Goal: Task Accomplishment & Management: Complete application form

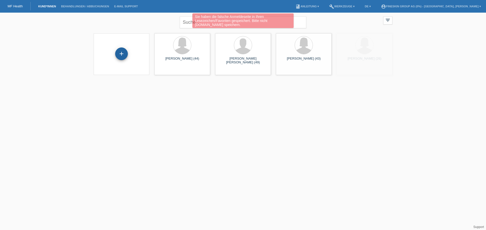
click at [122, 51] on div "+" at bounding box center [121, 54] width 13 height 13
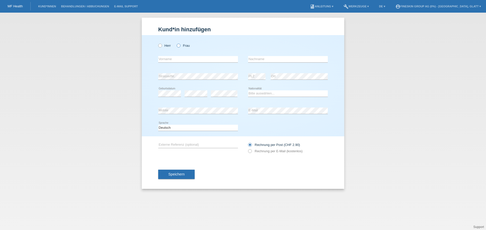
click at [176, 43] on icon at bounding box center [176, 43] width 0 height 0
click at [179, 46] on input "Frau" at bounding box center [178, 45] width 3 height 3
radio input "true"
click at [165, 57] on input "text" at bounding box center [198, 59] width 80 height 6
paste input "[PERSON_NAME]"
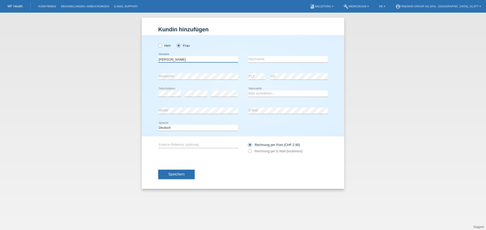
type input "Martina"
click at [263, 57] on input "text" at bounding box center [288, 59] width 80 height 6
paste input "Frey"
type input "Frey"
click at [259, 96] on select "Bitte auswählen... Schweiz Deutschland Liechtenstein Österreich ------------ Af…" at bounding box center [288, 94] width 80 height 6
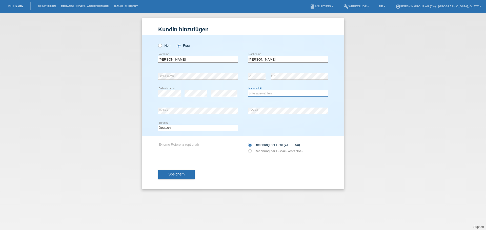
select select "CH"
click at [248, 91] on select "Bitte auswählen... Schweiz Deutschland Liechtenstein Österreich ------------ Af…" at bounding box center [288, 94] width 80 height 6
click at [182, 173] on span "Speichern" at bounding box center [176, 175] width 16 height 4
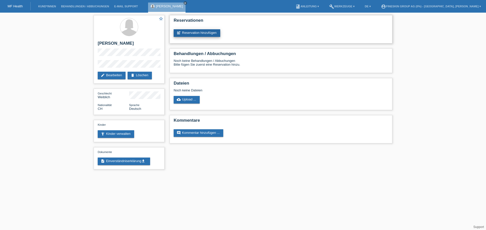
click at [217, 32] on link "post_add Reservation hinzufügen" at bounding box center [197, 33] width 47 height 8
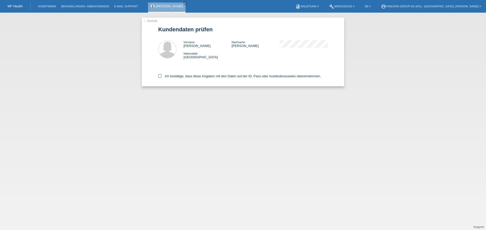
click at [162, 75] on label "Ich bestätige, dass diese Angaben mit den Daten auf der ID, Pass oder Ausländer…" at bounding box center [239, 76] width 163 height 4
click at [161, 75] on input "Ich bestätige, dass diese Angaben mit den Daten auf der ID, Pass oder Ausländer…" at bounding box center [159, 75] width 3 height 3
checkbox input "true"
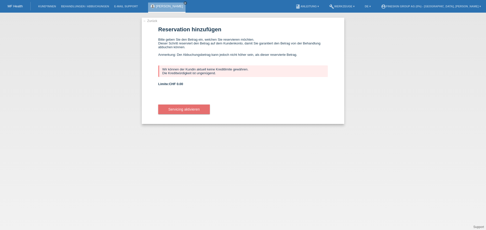
click at [167, 5] on link "[PERSON_NAME]" at bounding box center [169, 6] width 27 height 4
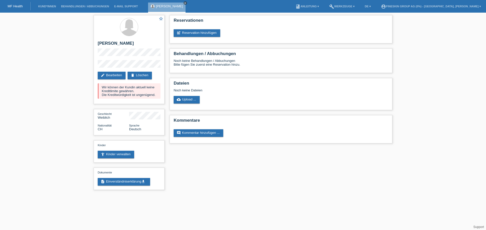
click at [184, 4] on icon "close" at bounding box center [185, 3] width 3 height 3
click at [51, 8] on link "Kund*innen" at bounding box center [47, 6] width 23 height 3
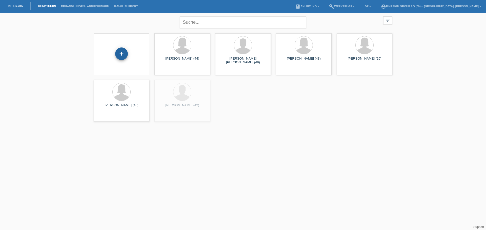
click at [116, 57] on div "+" at bounding box center [121, 54] width 13 height 13
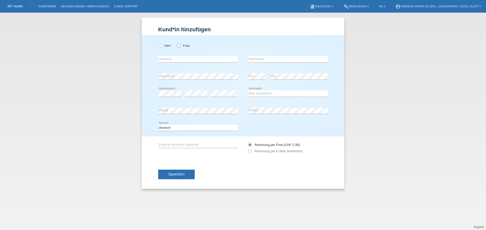
click at [176, 43] on icon at bounding box center [176, 43] width 0 height 0
click at [179, 45] on input "Frau" at bounding box center [178, 45] width 3 height 3
radio input "true"
click at [179, 59] on input "text" at bounding box center [198, 59] width 80 height 6
type input "Ursula"
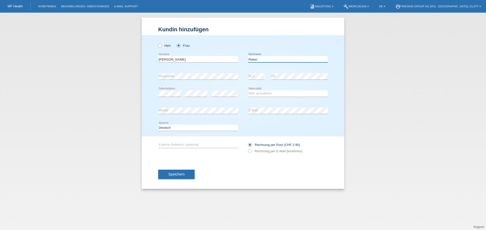
type input "Reber"
click at [269, 75] on div "error PLZ error Ort" at bounding box center [288, 76] width 80 height 17
click at [258, 94] on select "Bitte auswählen... Schweiz Deutschland Liechtenstein Österreich ------------ Af…" at bounding box center [288, 94] width 80 height 6
select select "CH"
click at [248, 91] on select "Bitte auswählen... Schweiz Deutschland Liechtenstein Österreich ------------ Af…" at bounding box center [288, 94] width 80 height 6
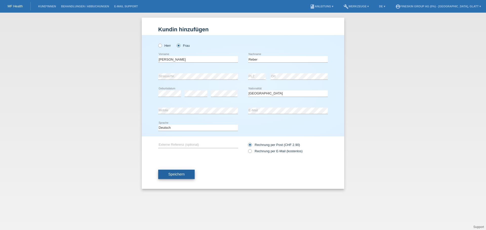
click at [190, 175] on button "Speichern" at bounding box center [176, 175] width 36 height 10
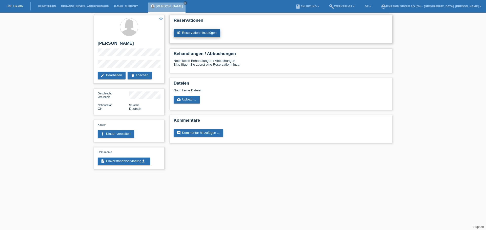
click at [212, 33] on link "post_add Reservation hinzufügen" at bounding box center [197, 33] width 47 height 8
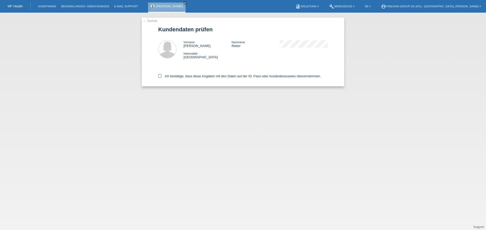
click at [232, 76] on label "Ich bestätige, dass diese Angaben mit den Daten auf der ID, Pass oder Ausländer…" at bounding box center [239, 76] width 163 height 4
click at [161, 76] on input "Ich bestätige, dass diese Angaben mit den Daten auf der ID, Pass oder Ausländer…" at bounding box center [159, 75] width 3 height 3
checkbox input "true"
